Goal: Task Accomplishment & Management: Manage account settings

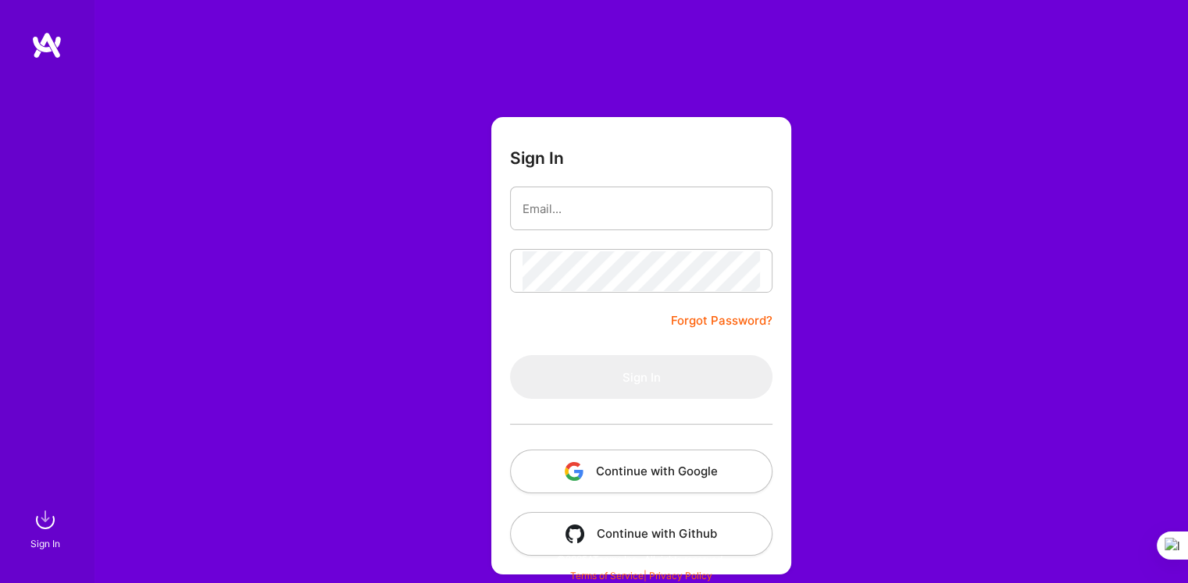
type input "[EMAIL_ADDRESS][DOMAIN_NAME]"
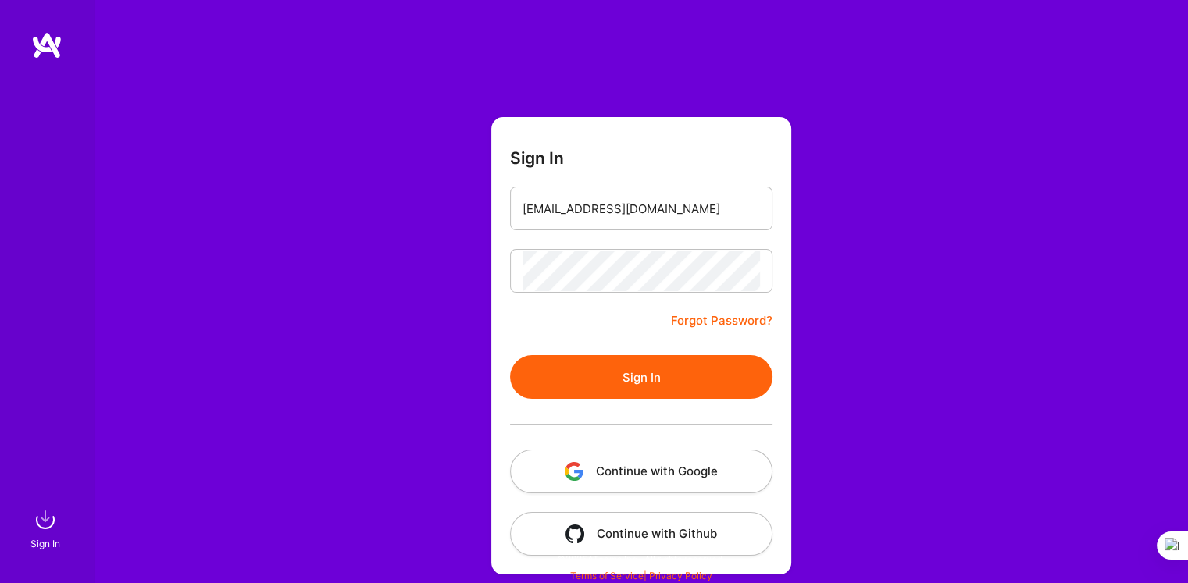
click at [654, 383] on button "Sign In" at bounding box center [641, 377] width 262 height 44
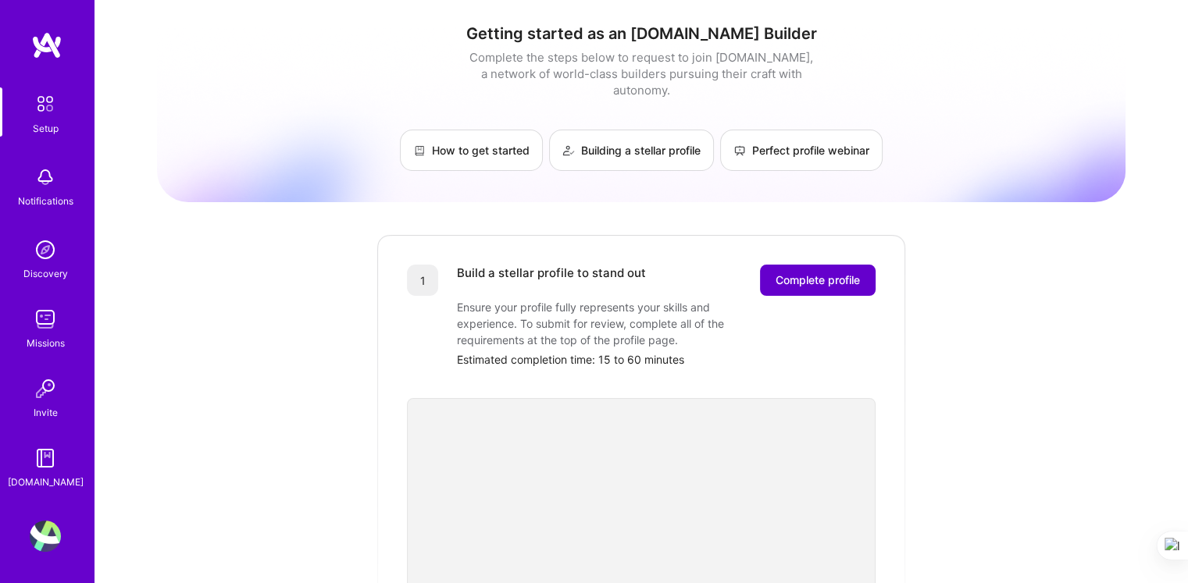
click at [800, 276] on button "Complete profile" at bounding box center [818, 280] width 116 height 31
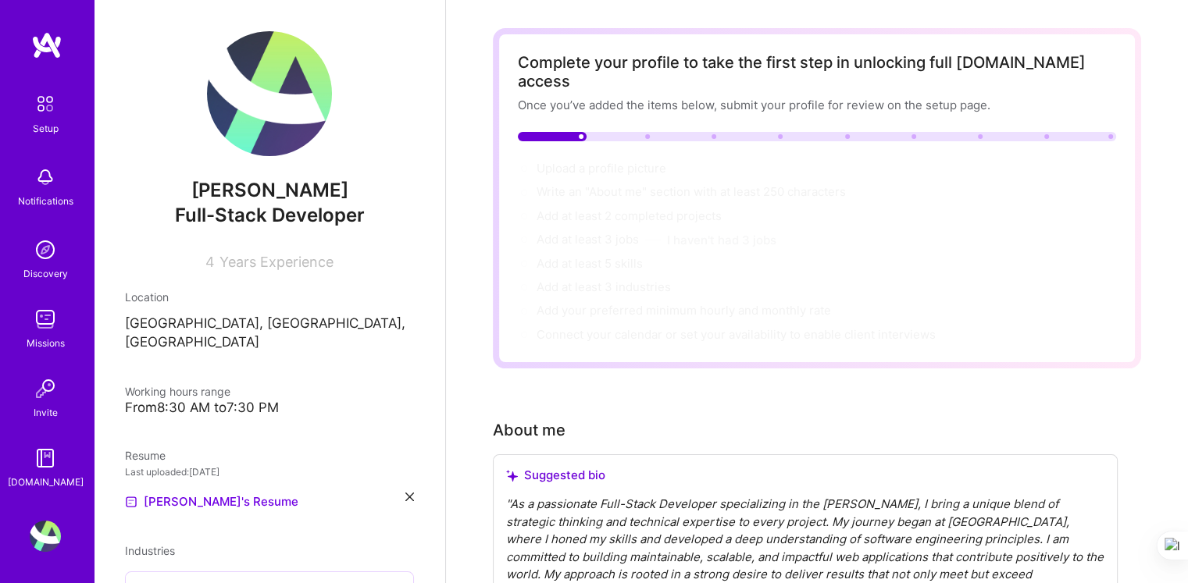
scroll to position [67, 0]
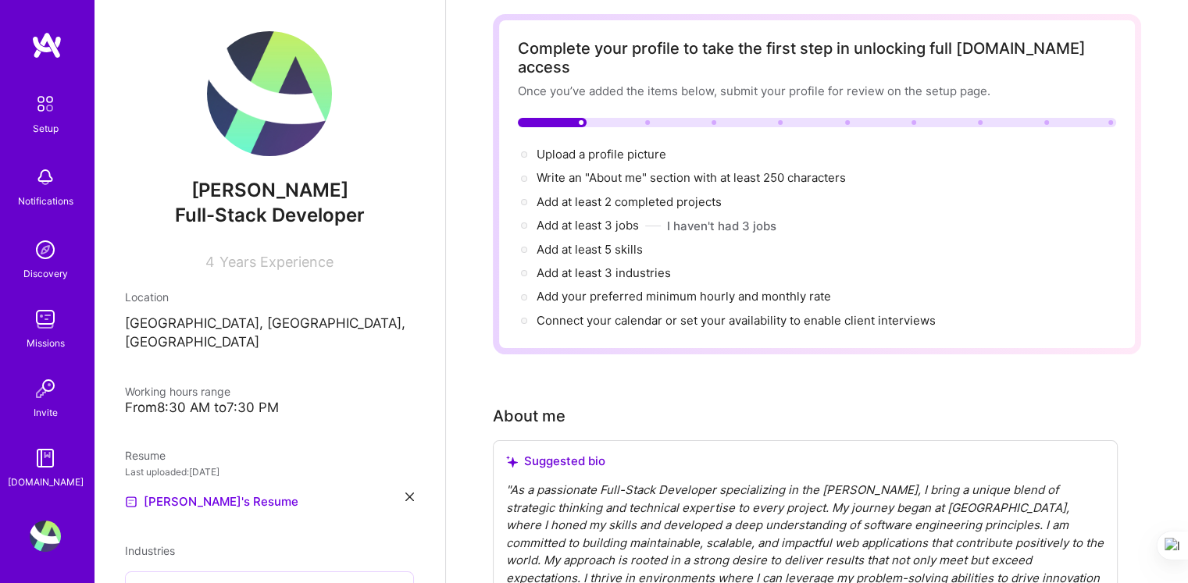
click at [372, 276] on div "[PERSON_NAME] kitar Full-Stack Developer 4 Years Experience Location [GEOGRAPHI…" at bounding box center [269, 291] width 351 height 583
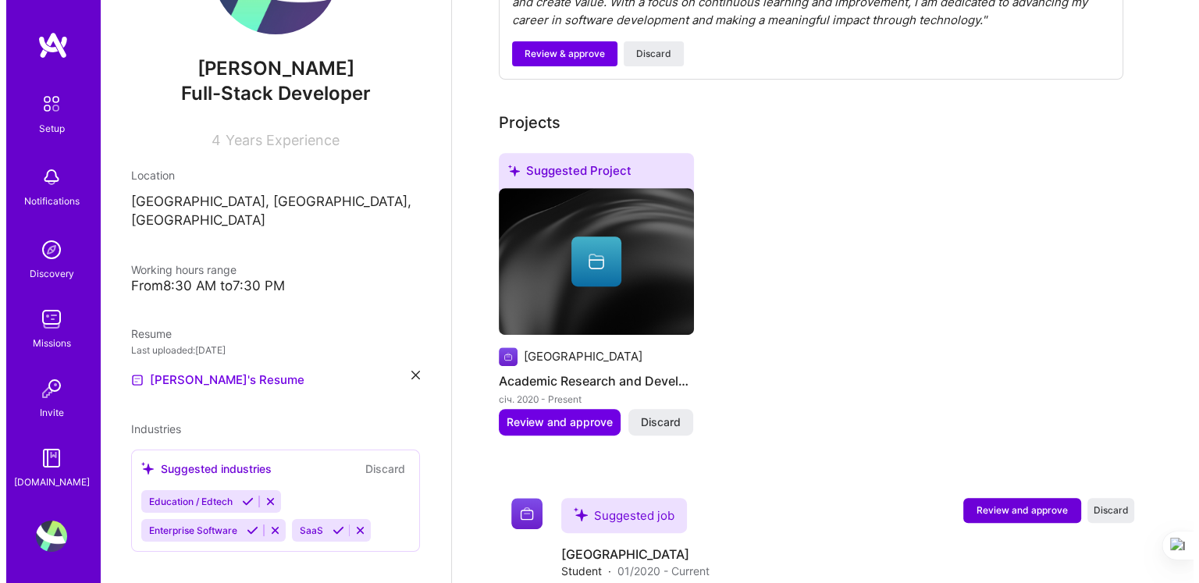
scroll to position [0, 0]
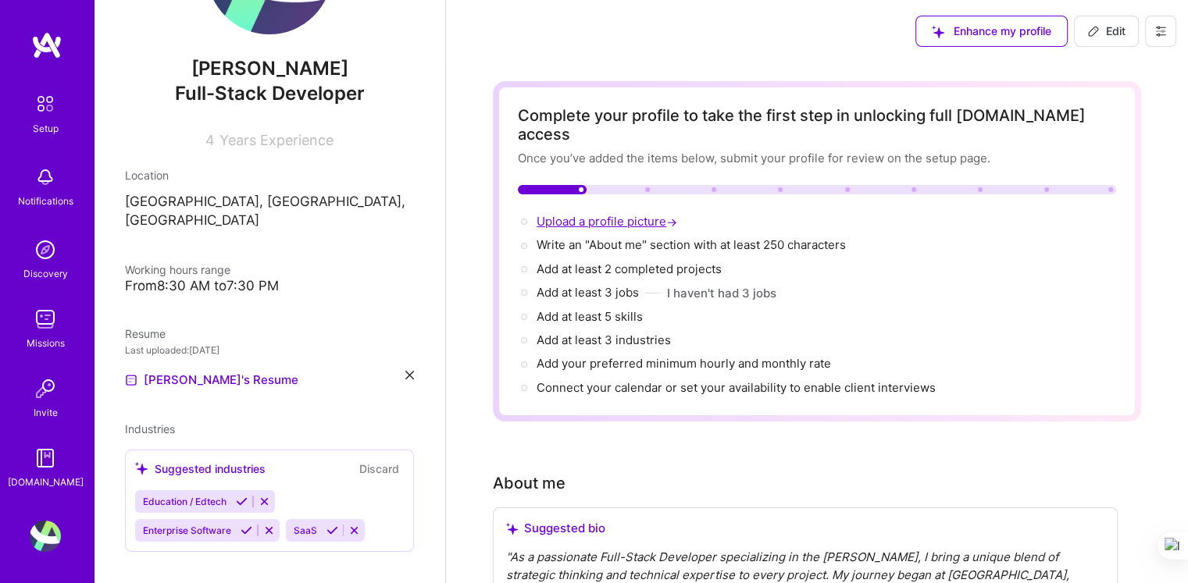
click at [564, 214] on span "Upload a profile picture →" at bounding box center [608, 221] width 144 height 15
